Goal: Entertainment & Leisure: Consume media (video, audio)

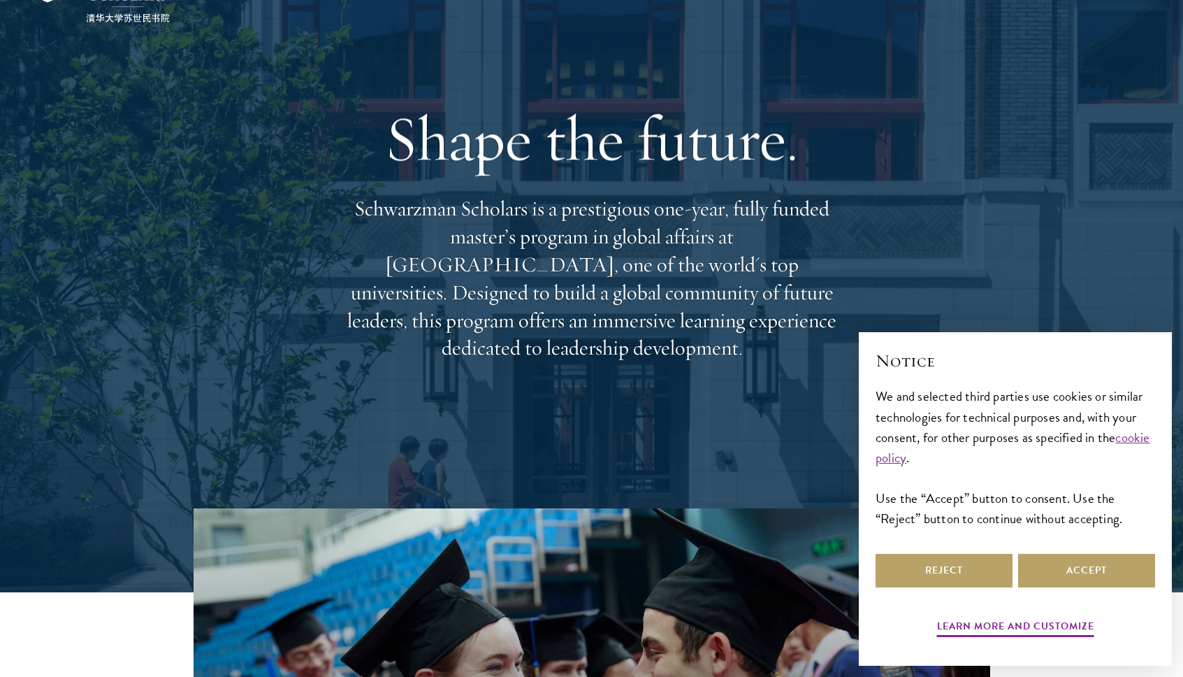
scroll to position [390, 0]
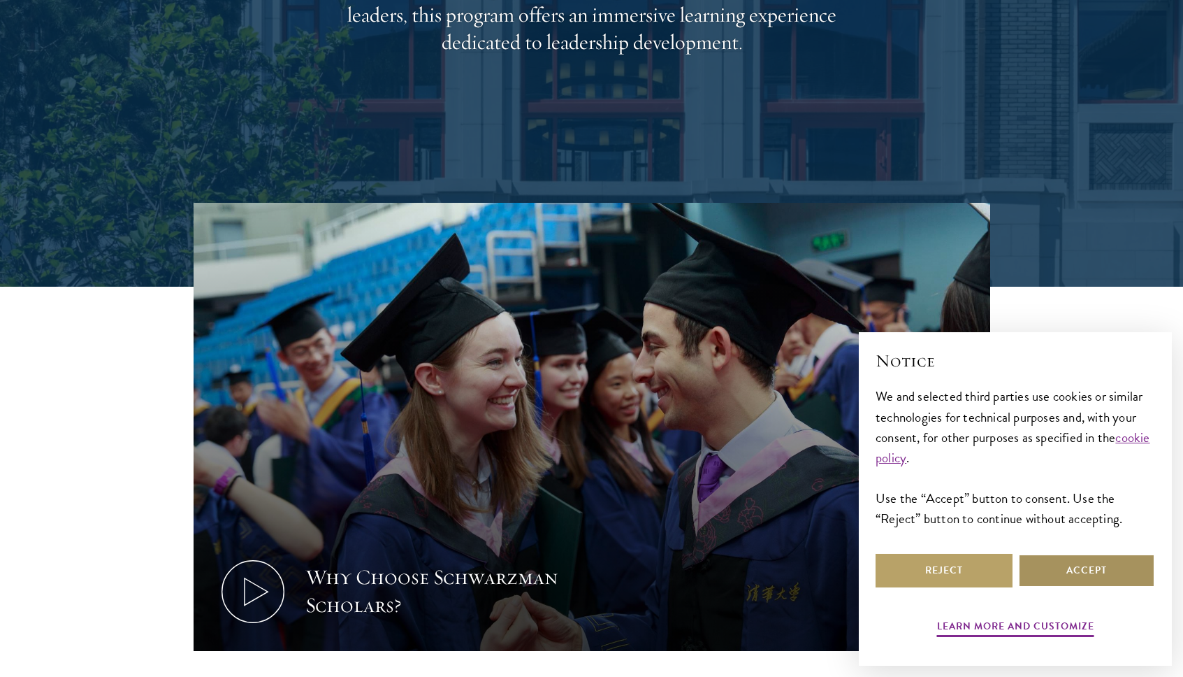
click at [1097, 559] on button "Accept" at bounding box center [1086, 571] width 137 height 34
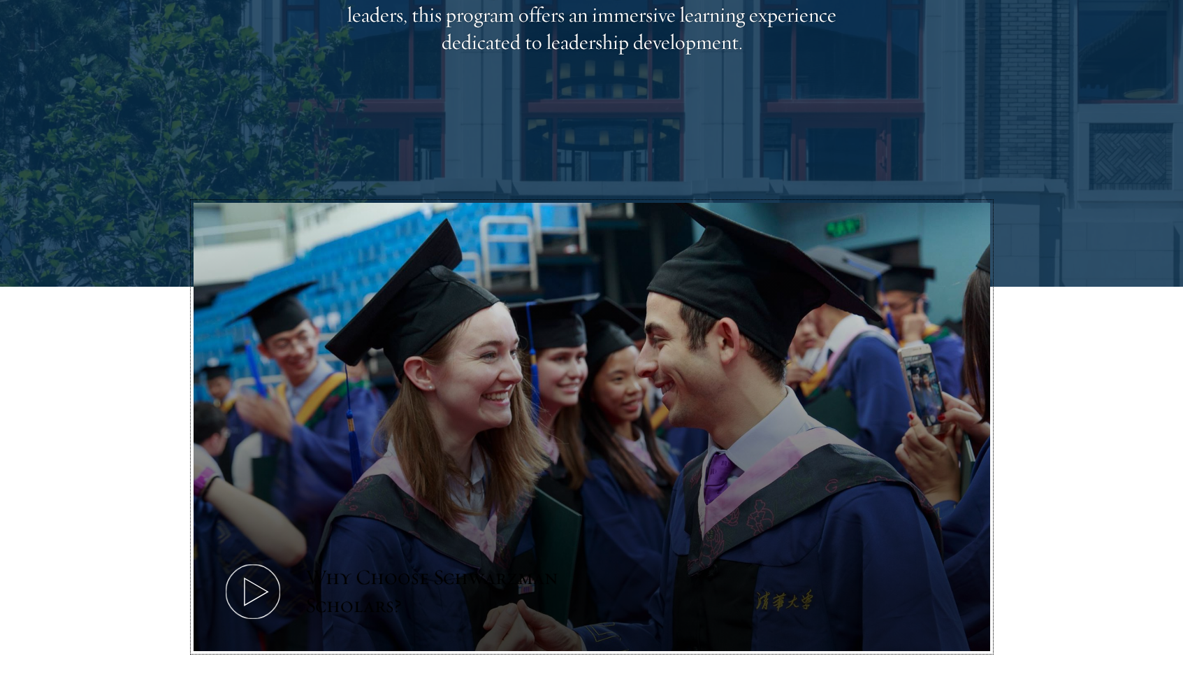
click at [348, 528] on button "Why Choose Schwarzman Scholars?" at bounding box center [592, 427] width 797 height 448
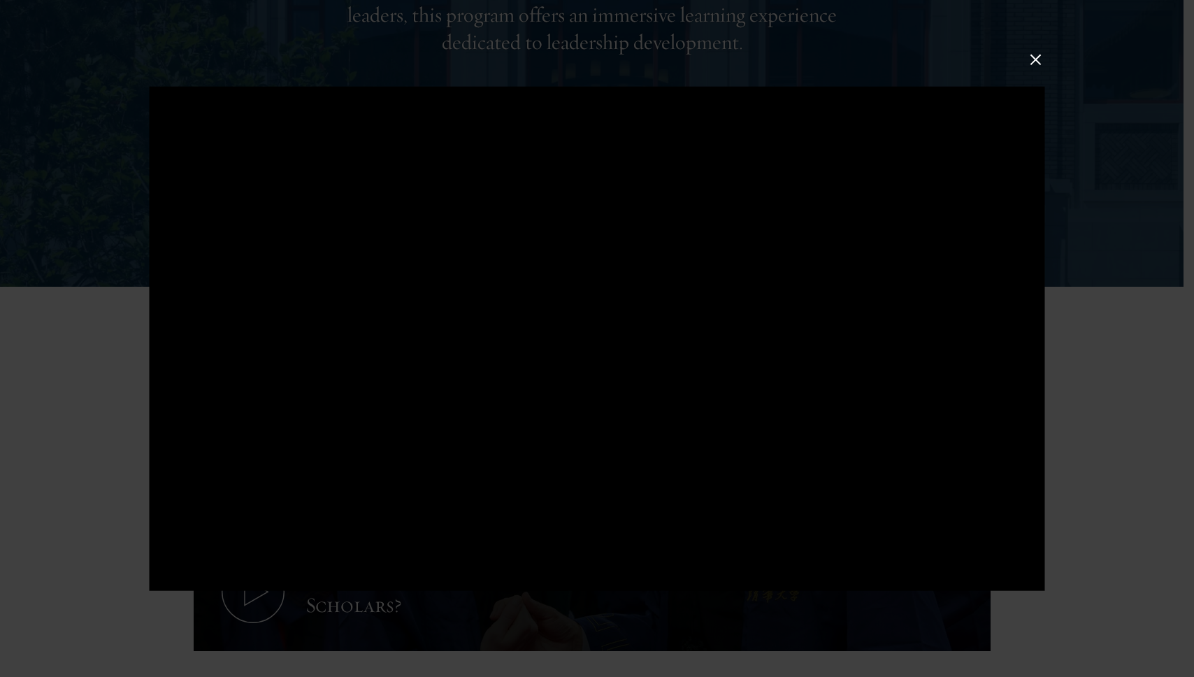
click at [1024, 60] on div at bounding box center [597, 338] width 1194 height 677
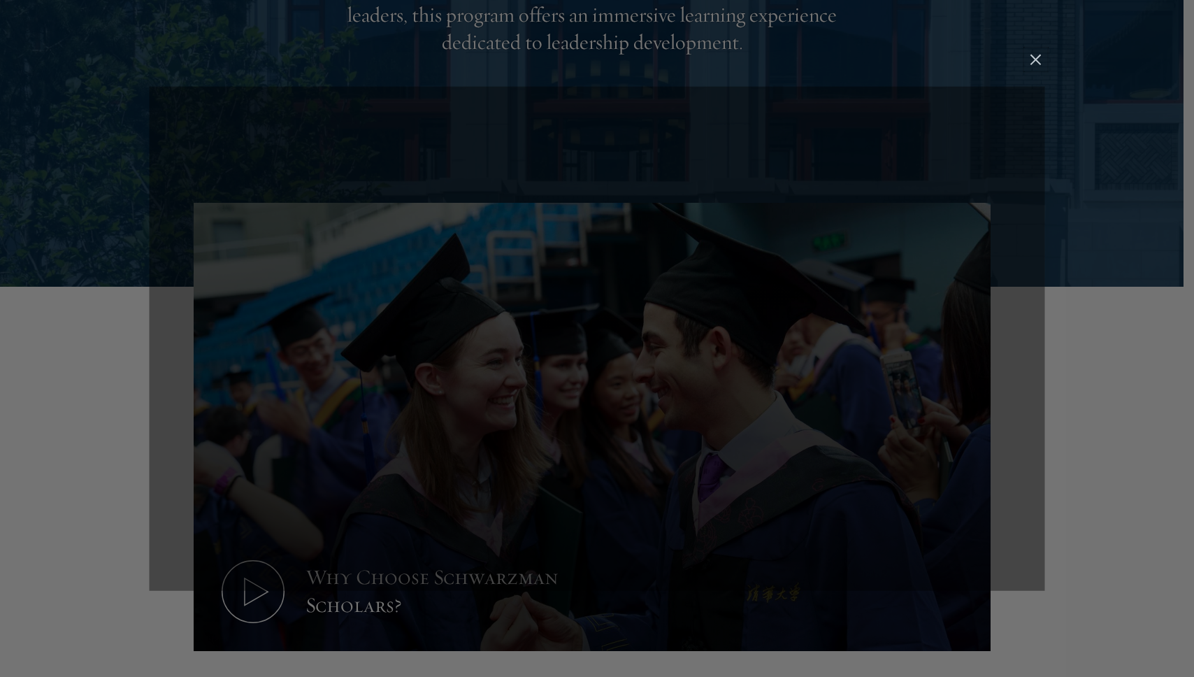
click at [1031, 60] on button at bounding box center [1035, 59] width 18 height 18
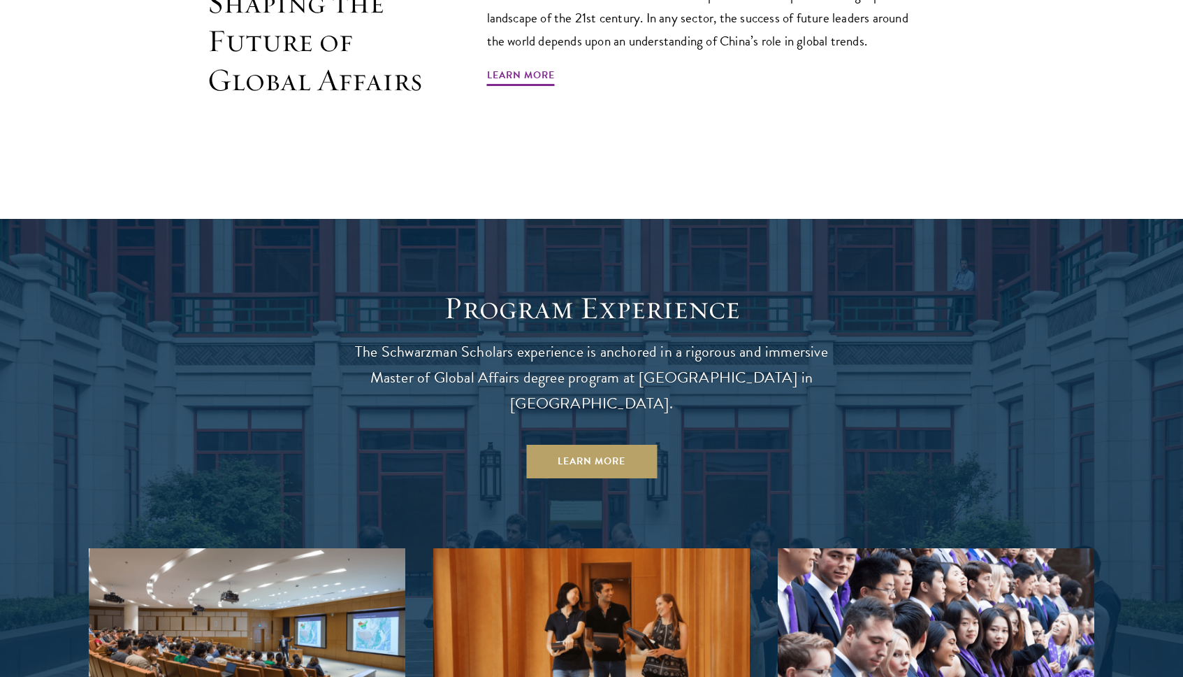
scroll to position [0, 0]
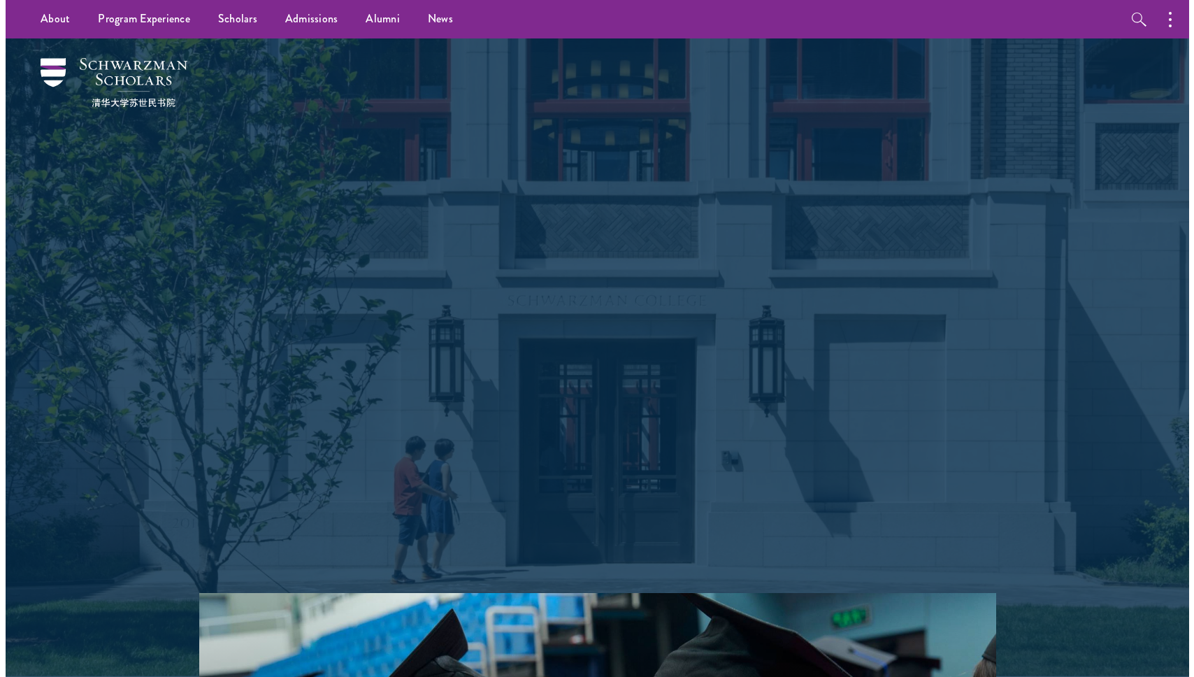
scroll to position [532, 0]
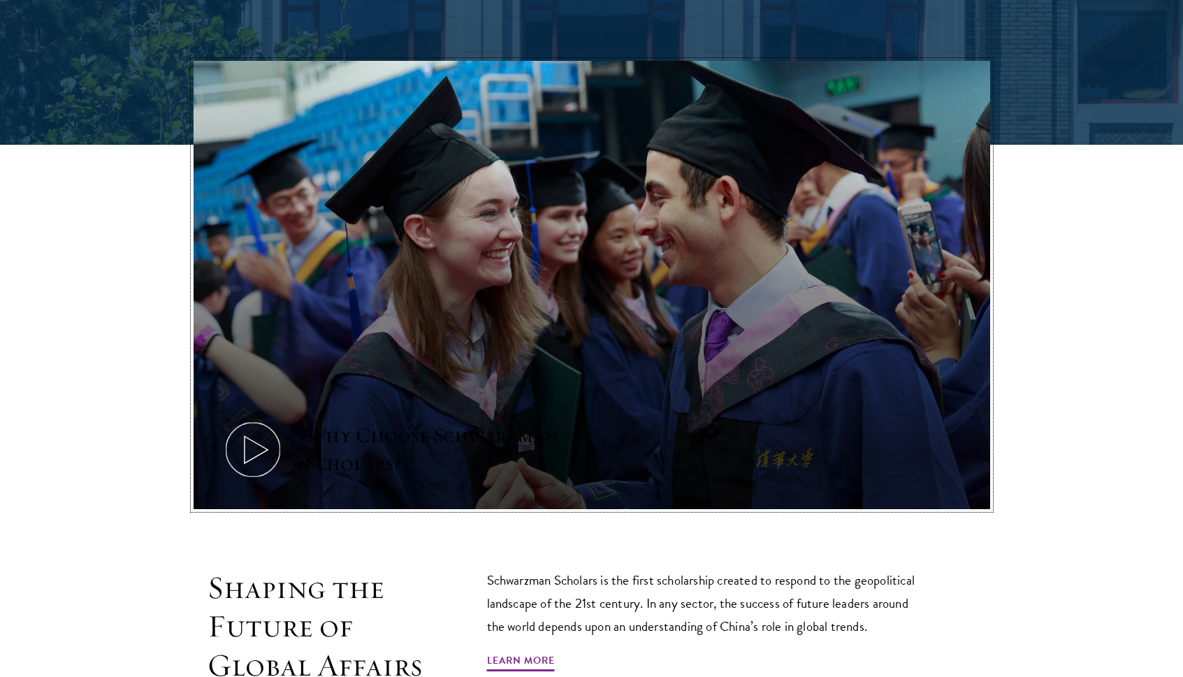
click at [486, 372] on button "Why Choose Schwarzman Scholars?" at bounding box center [592, 285] width 797 height 448
